Goal: Navigation & Orientation: Find specific page/section

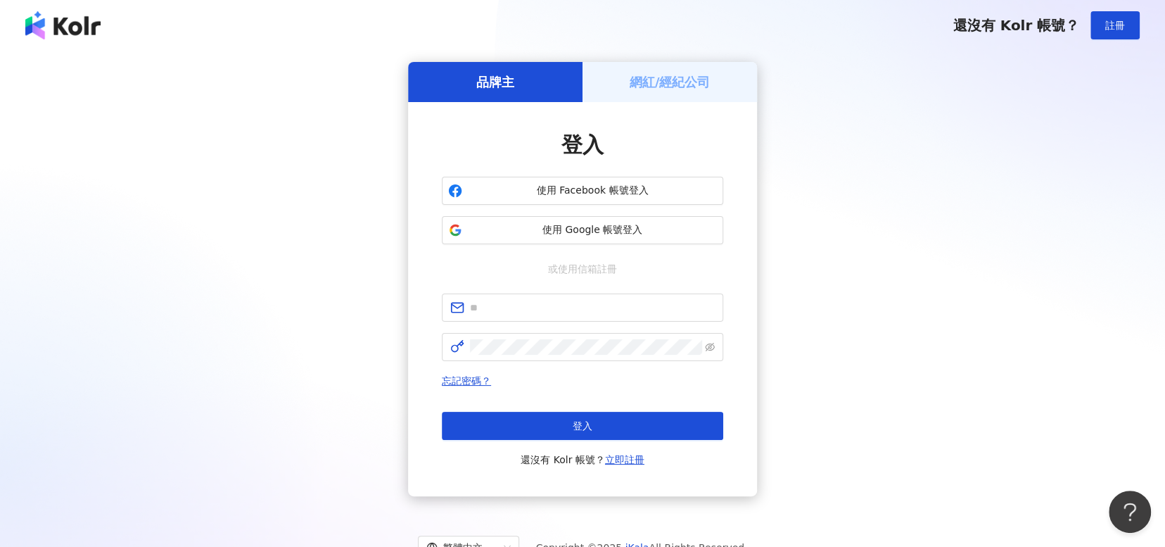
click at [538, 322] on form at bounding box center [582, 327] width 281 height 68
click at [540, 309] on input "text" at bounding box center [592, 307] width 245 height 15
type input "**********"
click button "登入" at bounding box center [582, 425] width 281 height 28
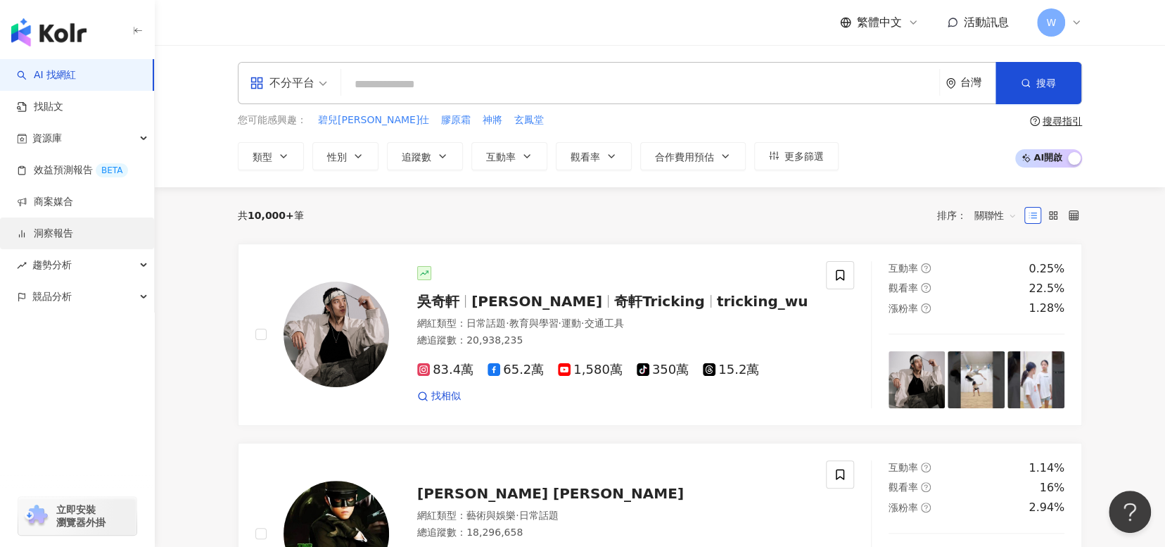
click at [73, 234] on link "洞察報告" at bounding box center [45, 233] width 56 height 14
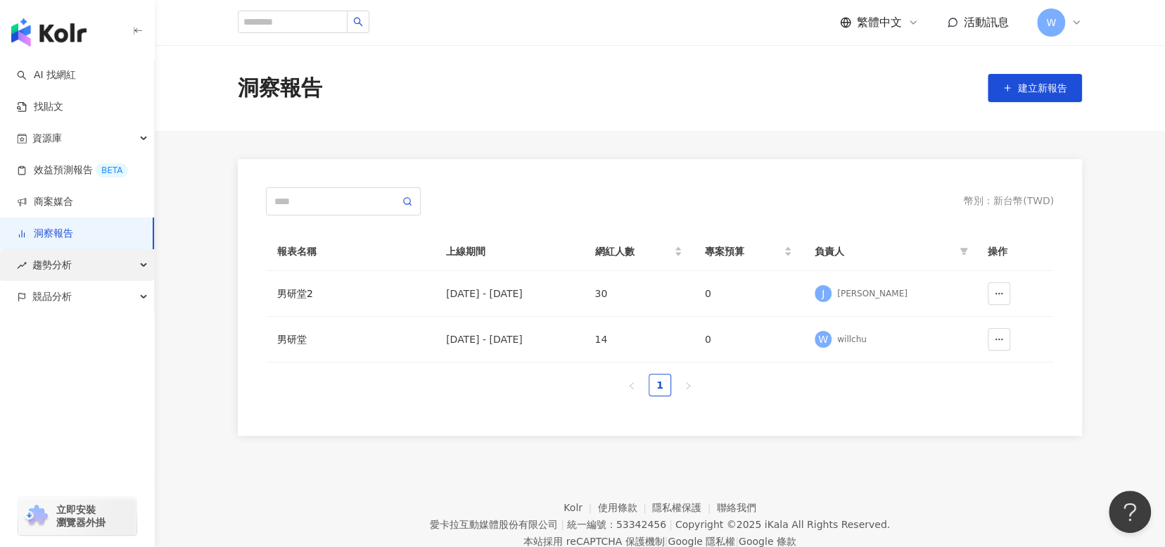
click at [56, 275] on span "趨勢分析" at bounding box center [51, 265] width 39 height 32
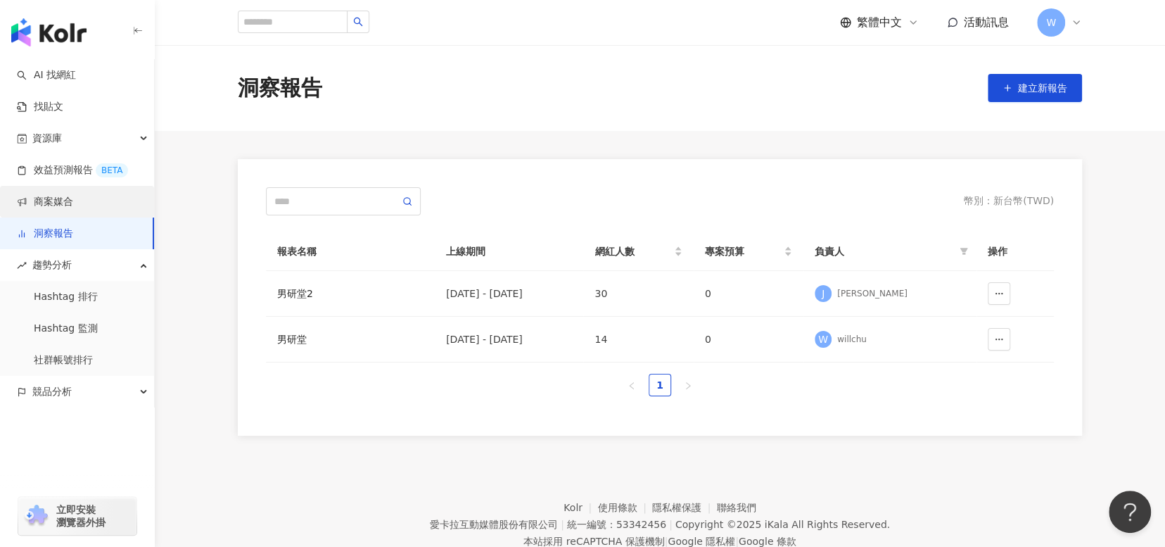
click at [73, 195] on link "商案媒合" at bounding box center [45, 202] width 56 height 14
